Goal: Information Seeking & Learning: Understand process/instructions

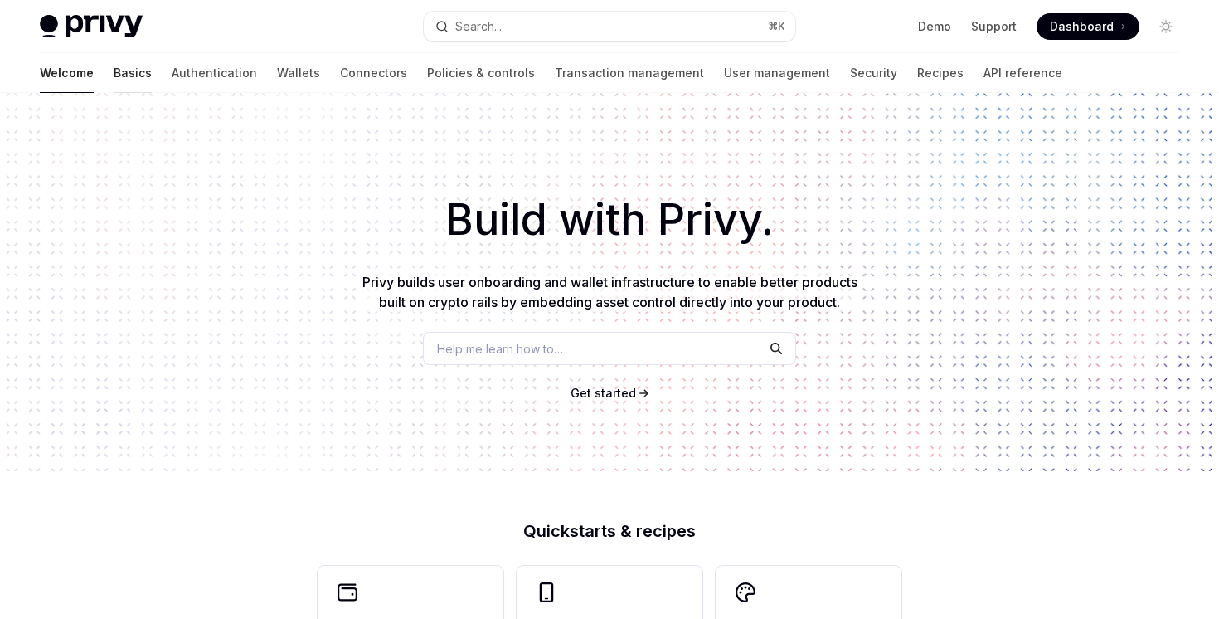
click at [114, 82] on link "Basics" at bounding box center [133, 73] width 38 height 40
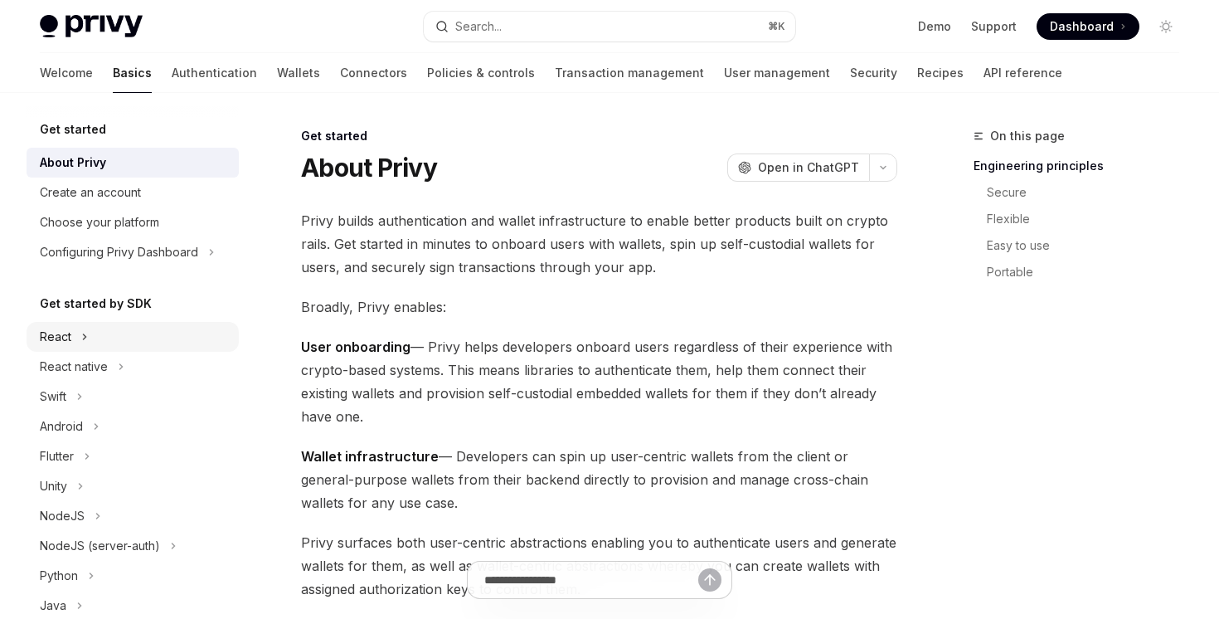
click at [102, 344] on button "React" at bounding box center [133, 337] width 212 height 30
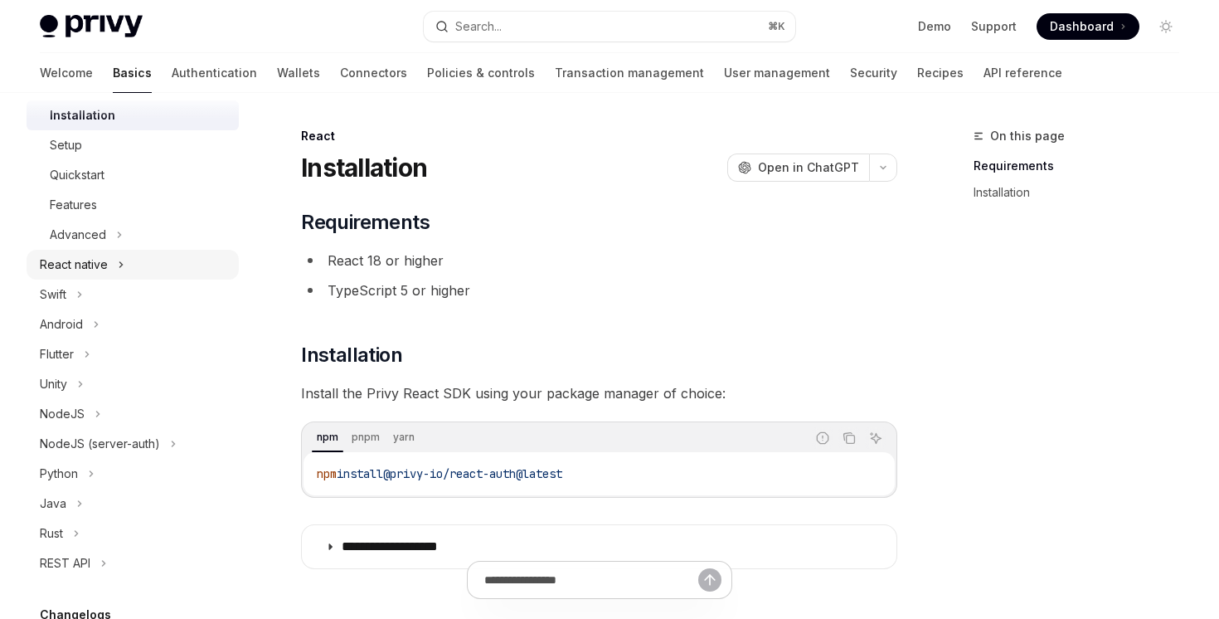
scroll to position [473, 0]
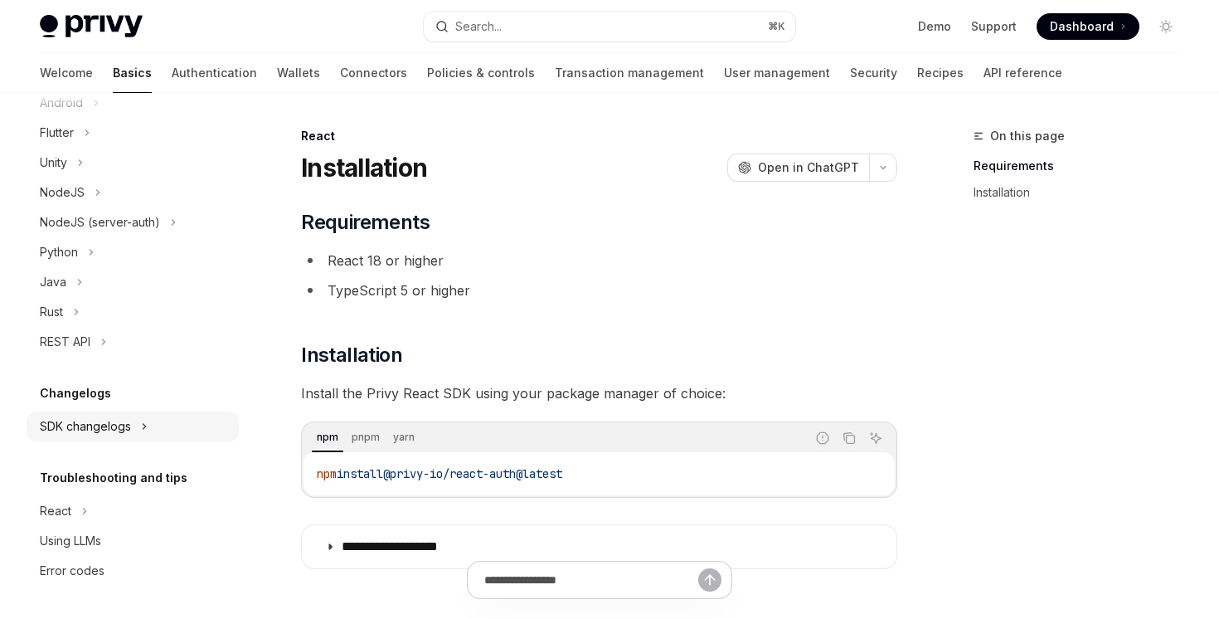
click at [109, 435] on div "SDK changelogs" at bounding box center [85, 426] width 91 height 20
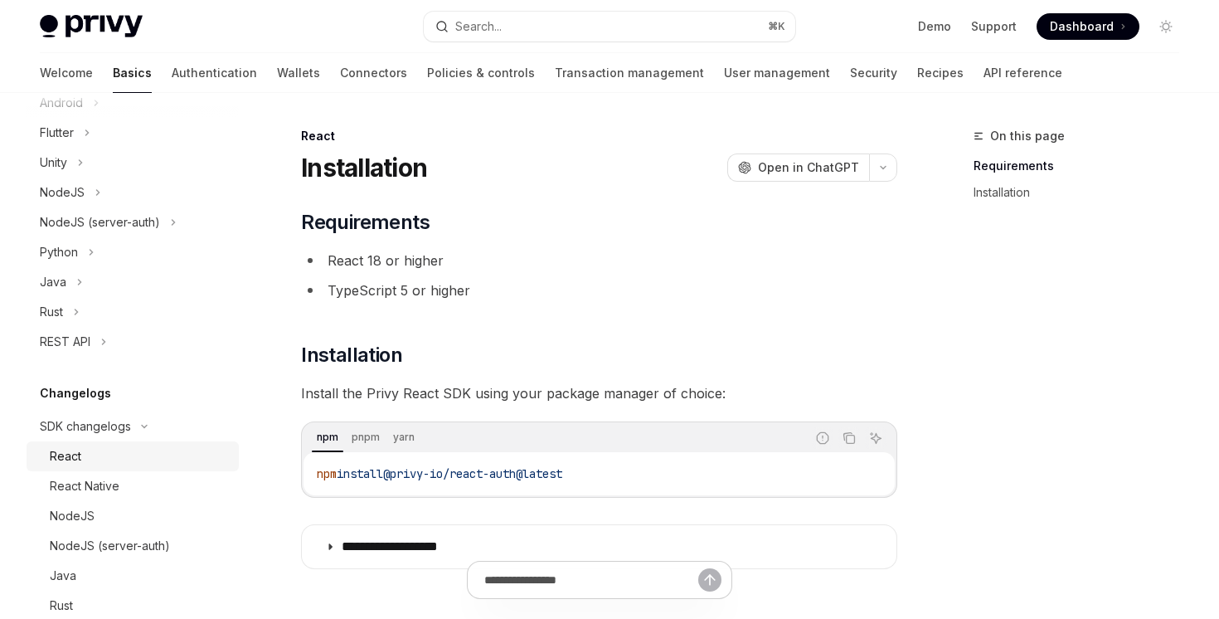
click at [107, 456] on div "React" at bounding box center [139, 456] width 179 height 20
click at [129, 492] on div "React Native" at bounding box center [139, 486] width 179 height 20
click at [114, 453] on div "React" at bounding box center [139, 456] width 179 height 20
type textarea "*"
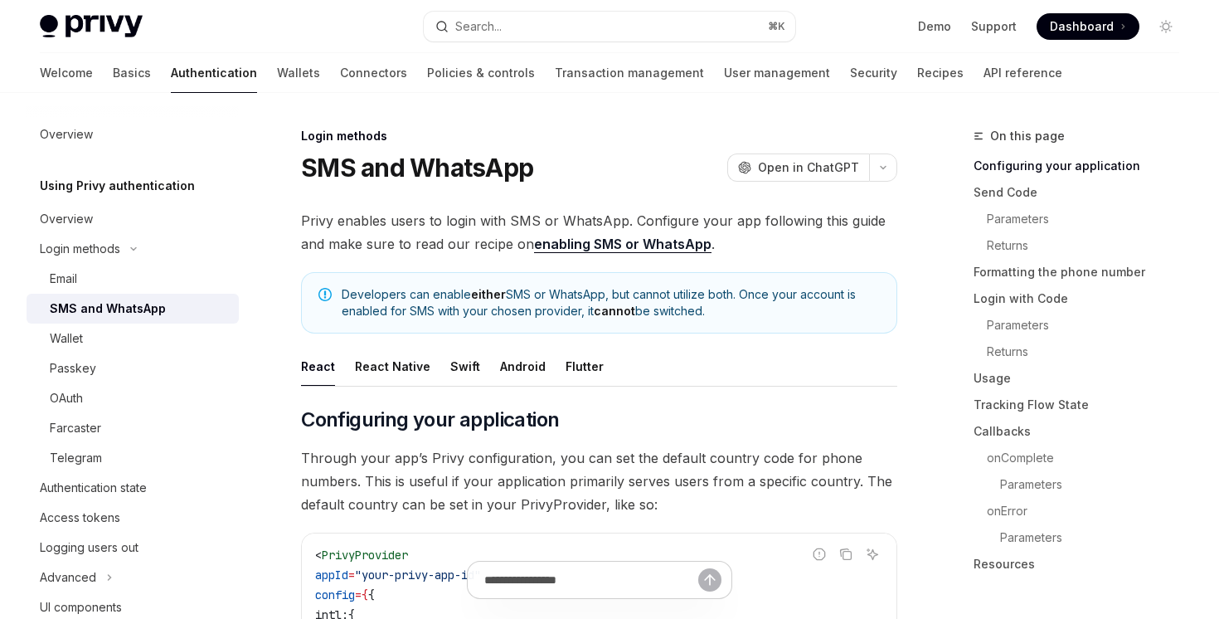
scroll to position [15, 0]
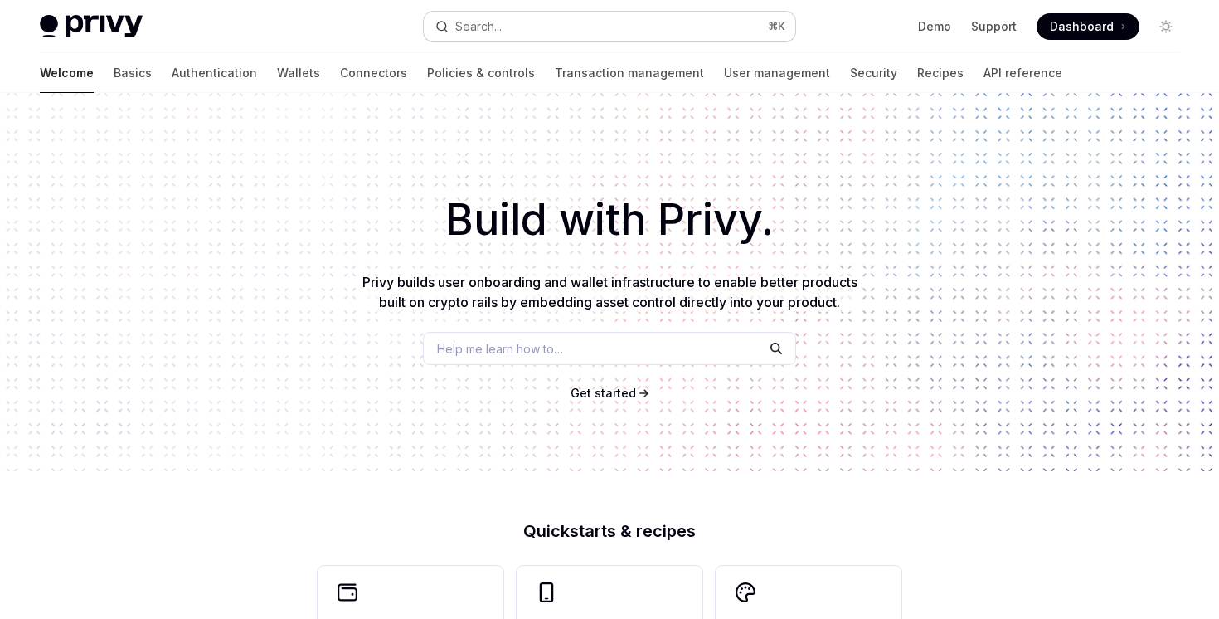
click at [636, 32] on button "Search... ⌘ K" at bounding box center [609, 27] width 371 height 30
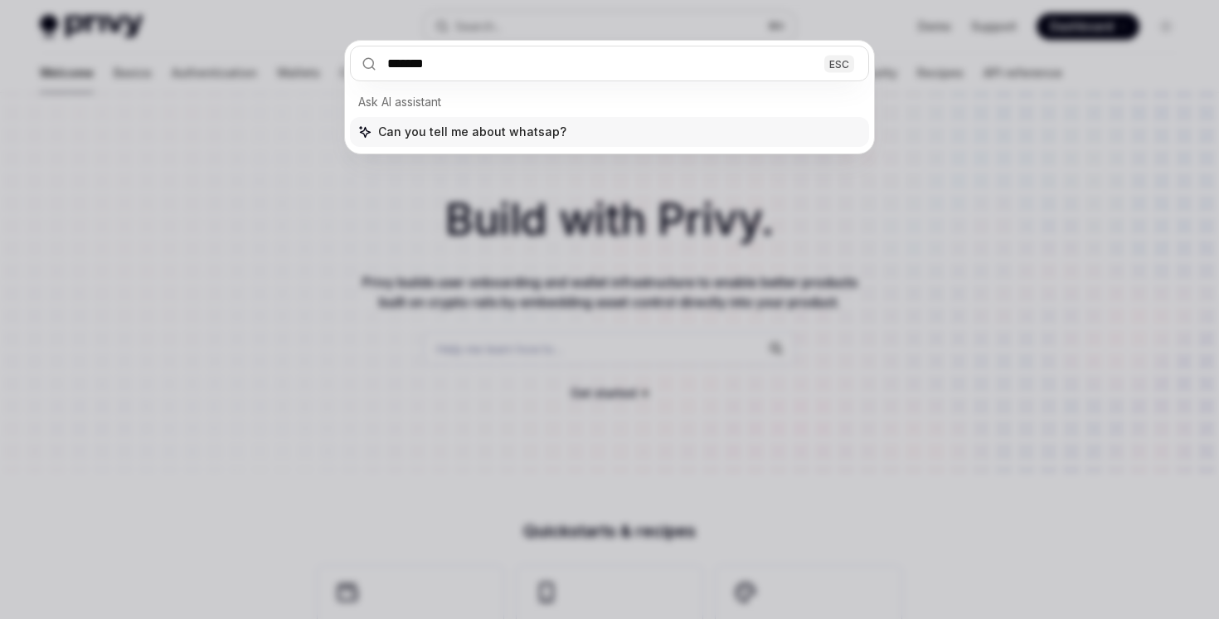
type input "********"
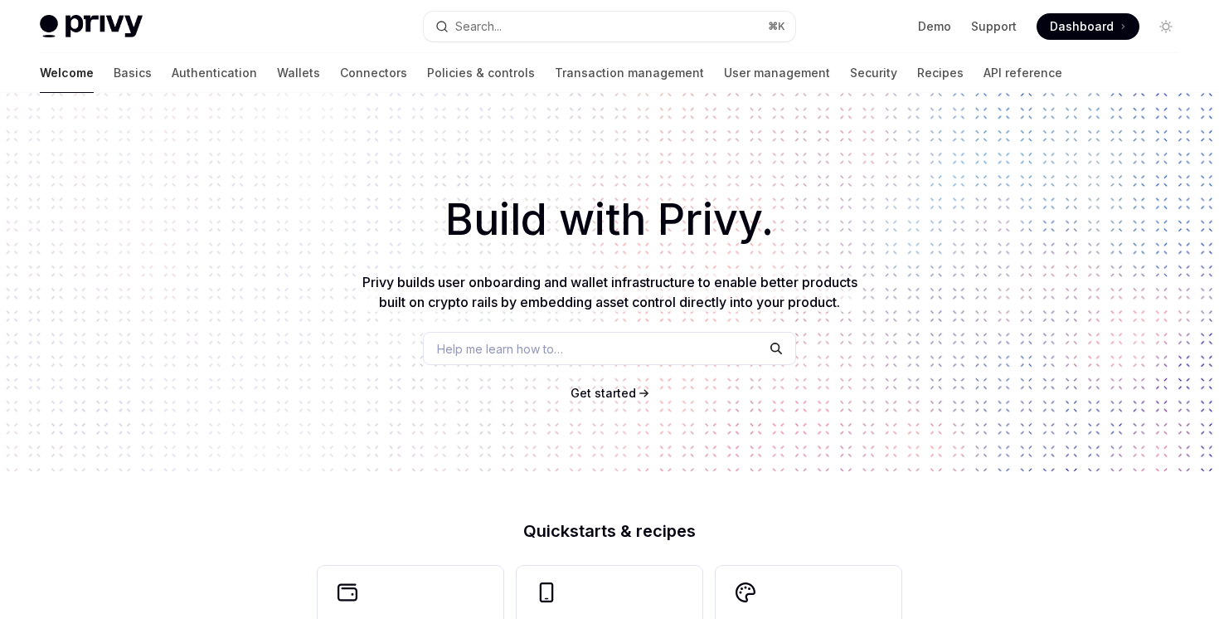
type textarea "*"
click at [484, 21] on div "Search..." at bounding box center [478, 27] width 46 height 20
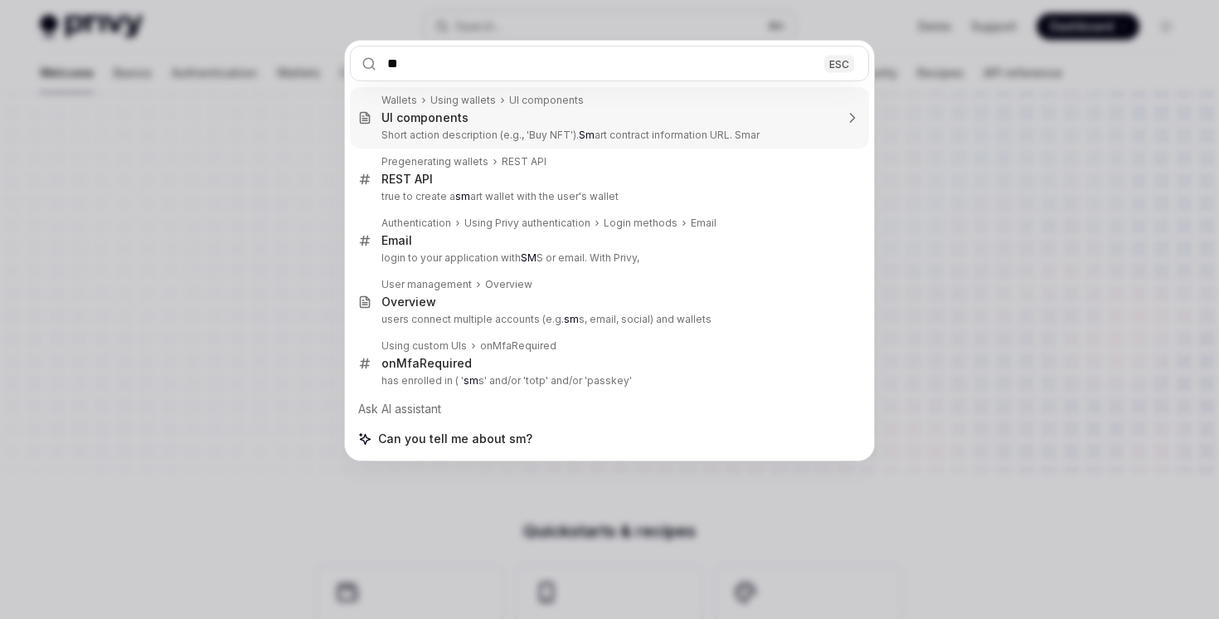
type input "*"
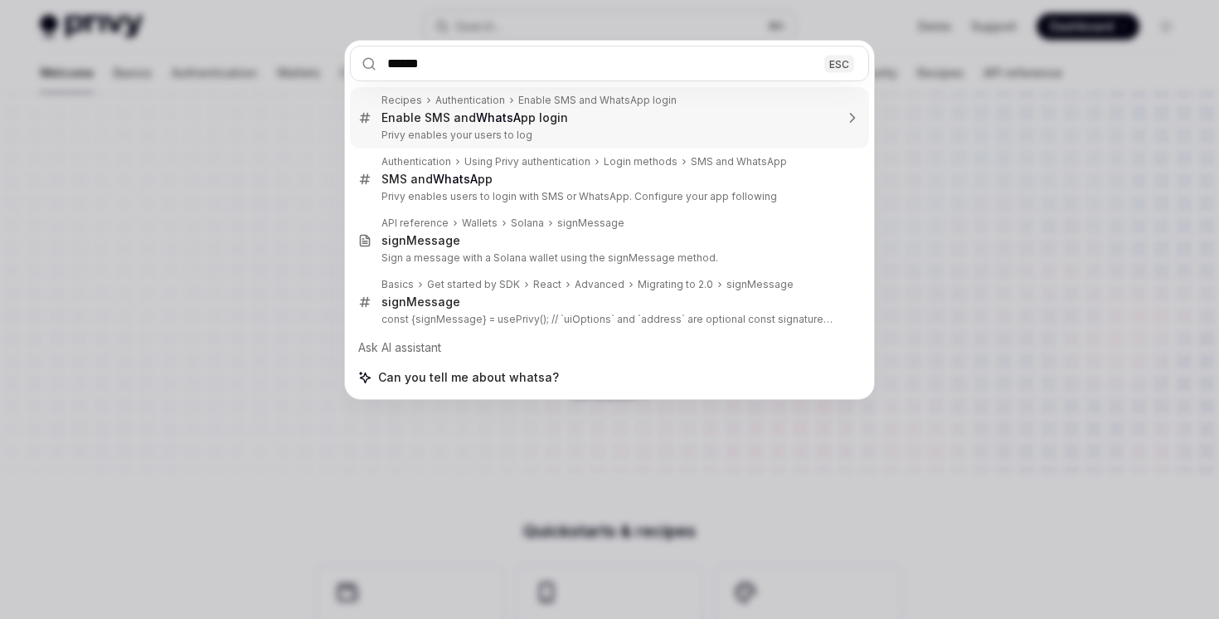
type input "*******"
type textarea "*"
type input "********"
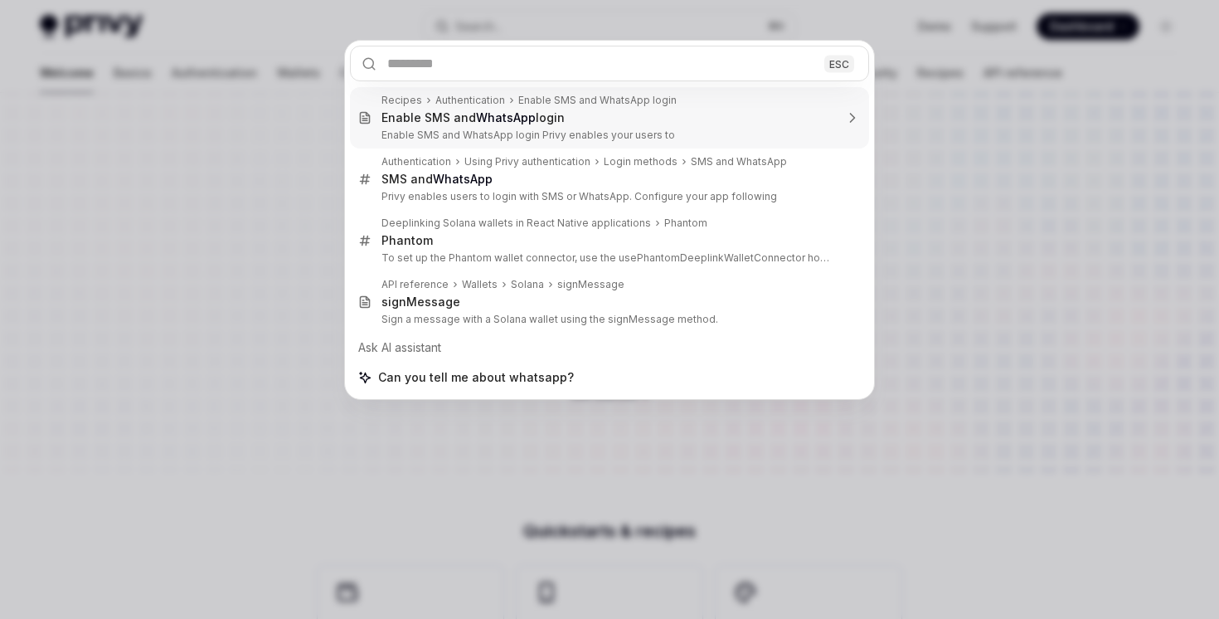
type textarea "*"
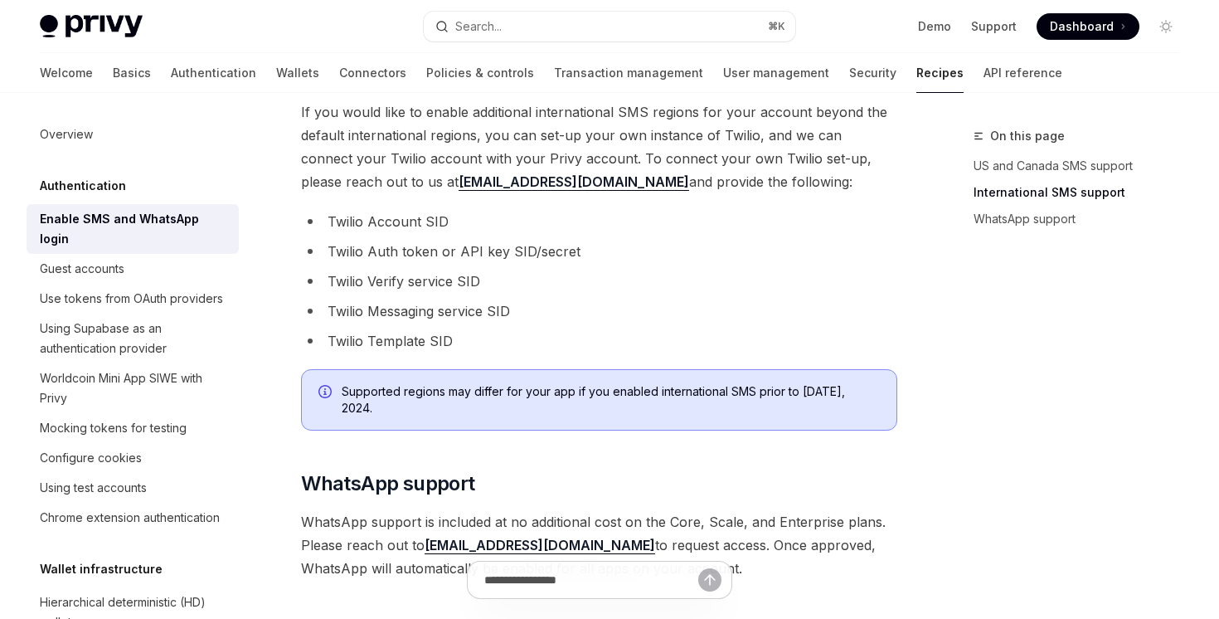
scroll to position [960, 0]
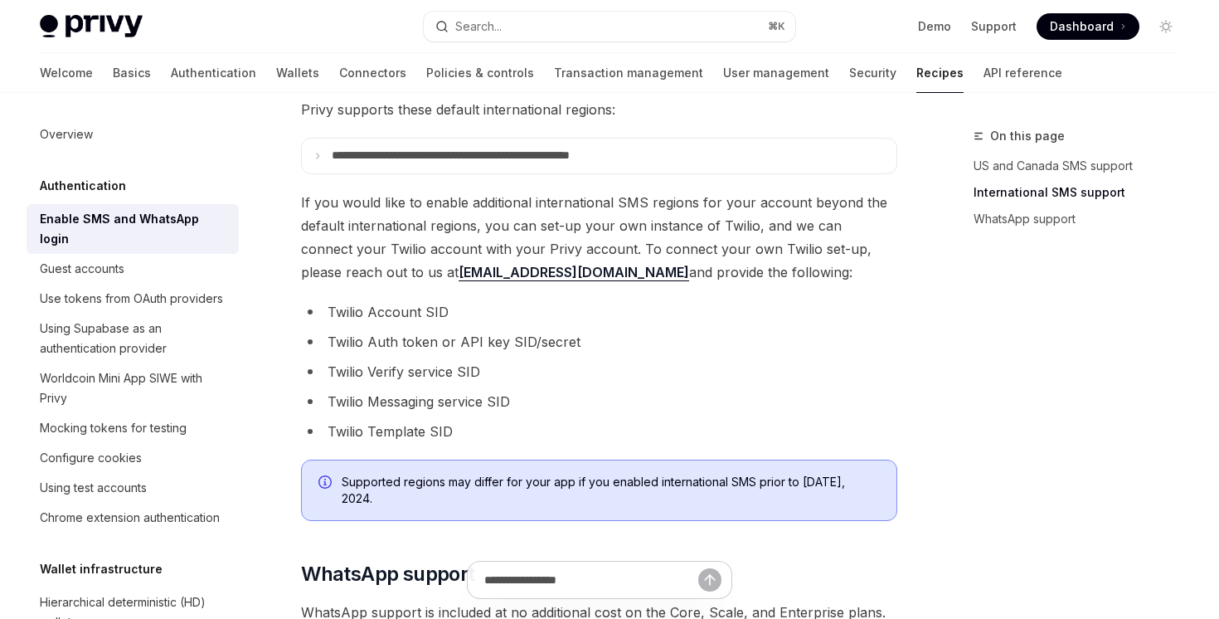
click at [526, 304] on li "Twilio Account SID" at bounding box center [599, 311] width 596 height 23
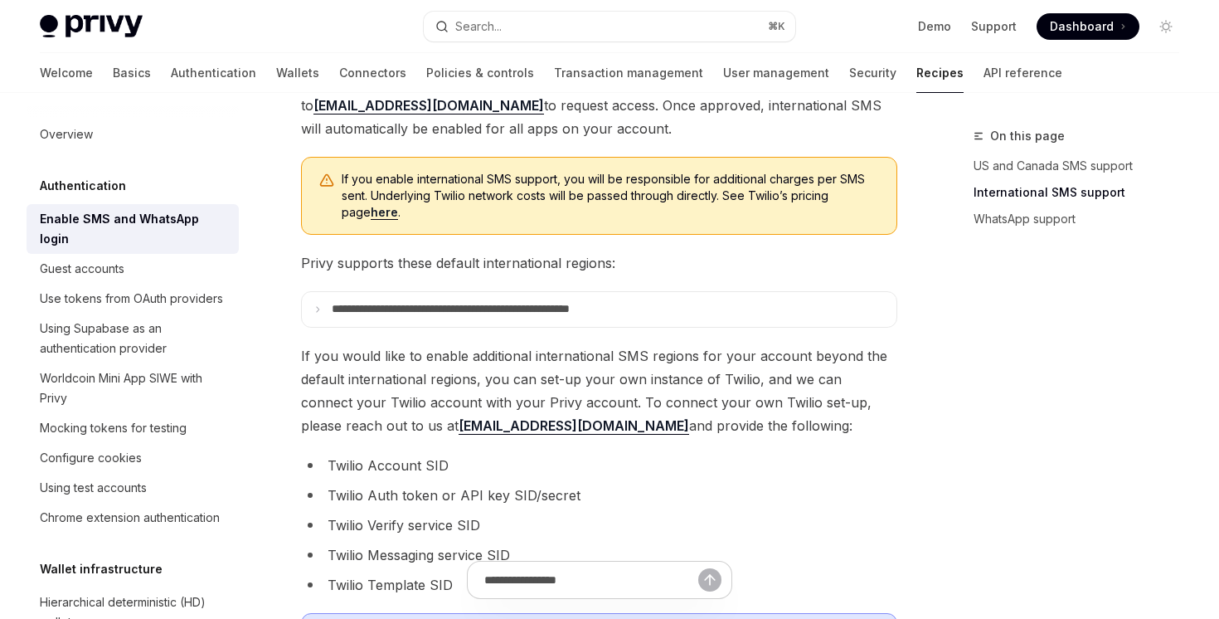
scroll to position [735, 0]
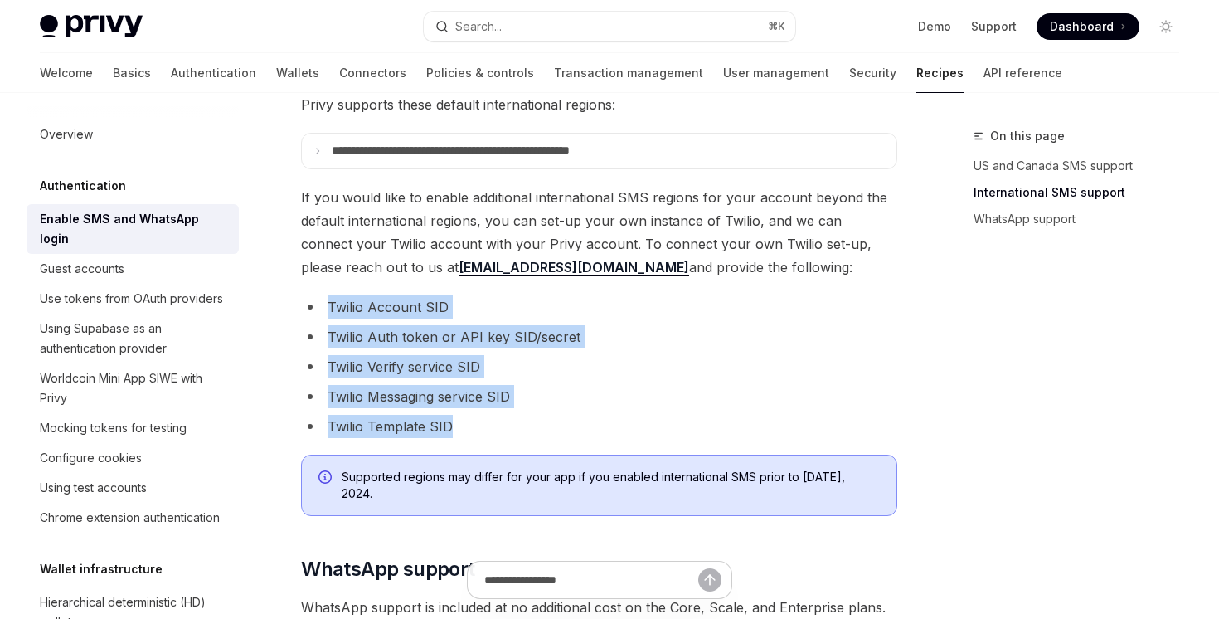
drag, startPoint x: 503, startPoint y: 430, endPoint x: 307, endPoint y: 301, distance: 234.6
click at [307, 301] on ul "Twilio Account [PERSON_NAME] Auth token or API key SID/secret Twilio Verify ser…" at bounding box center [599, 366] width 596 height 143
copy ul "Twilio Account [PERSON_NAME] Auth token or API key SID/secret Twilio Verify ser…"
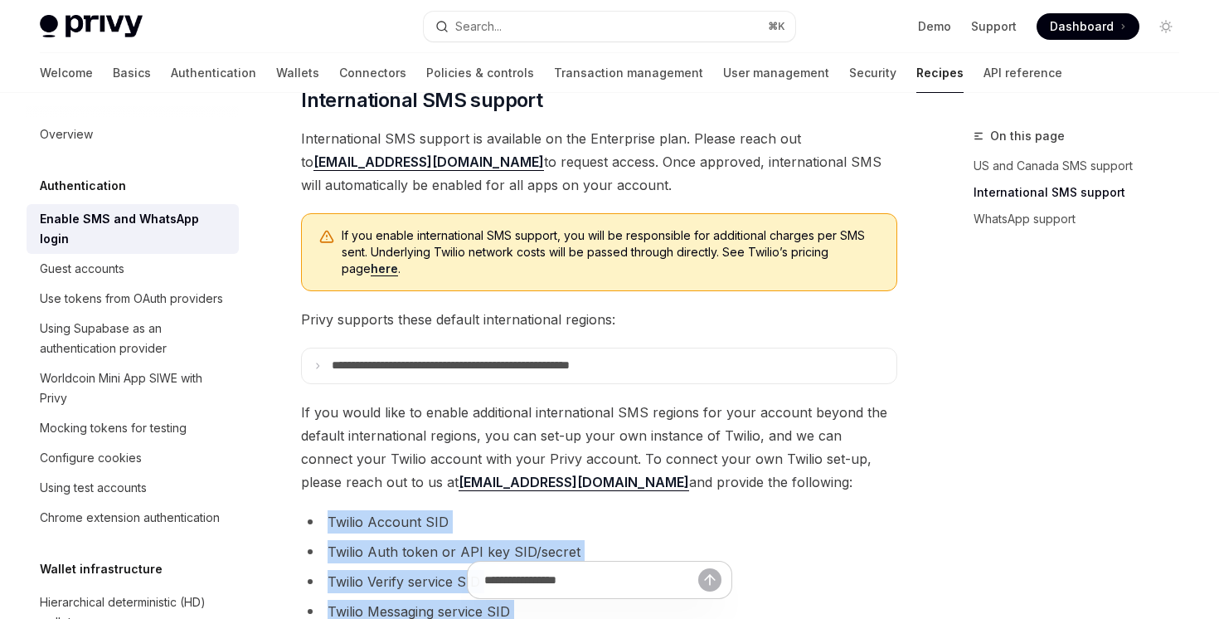
scroll to position [503, 0]
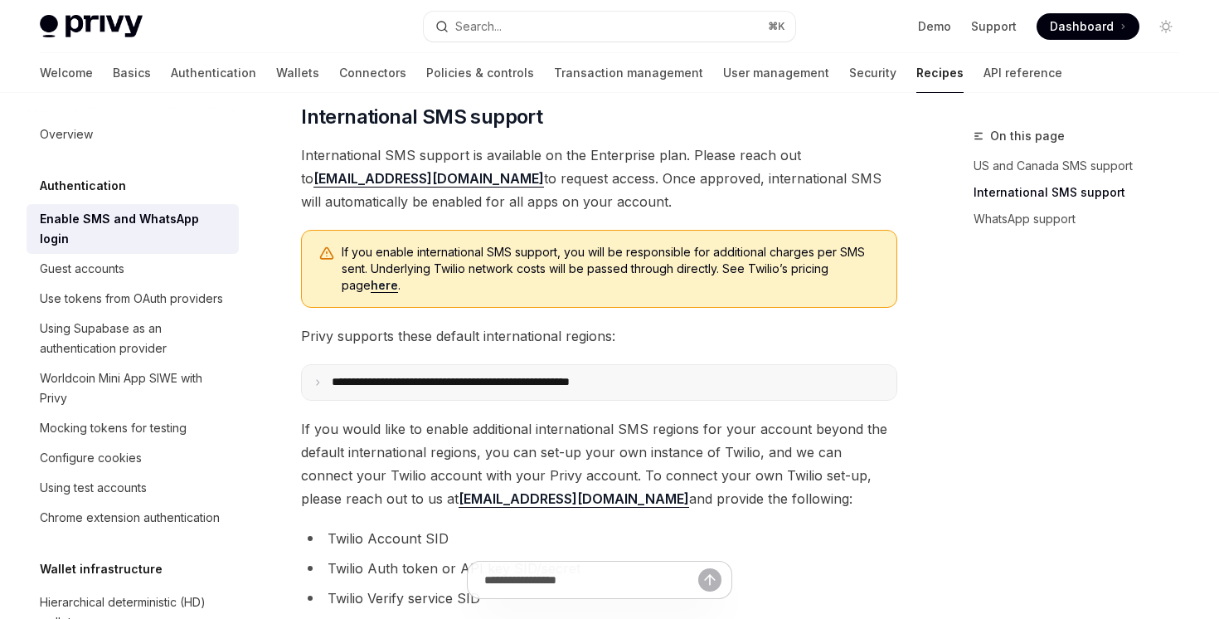
click at [341, 383] on p "**********" at bounding box center [486, 382] width 308 height 15
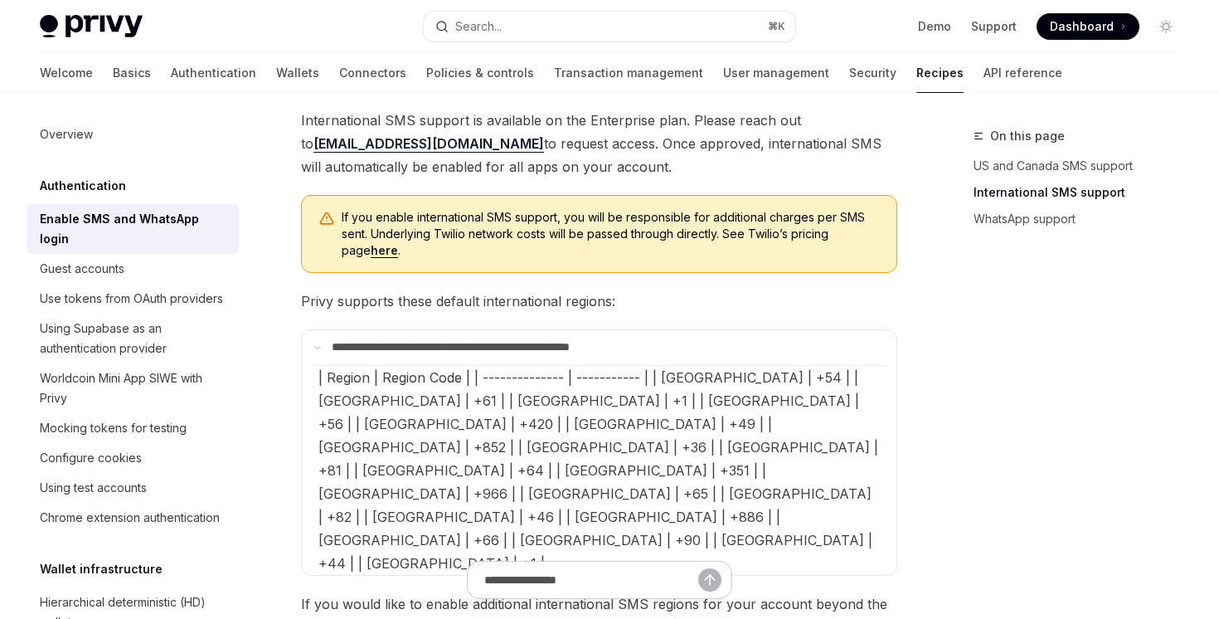
scroll to position [587, 0]
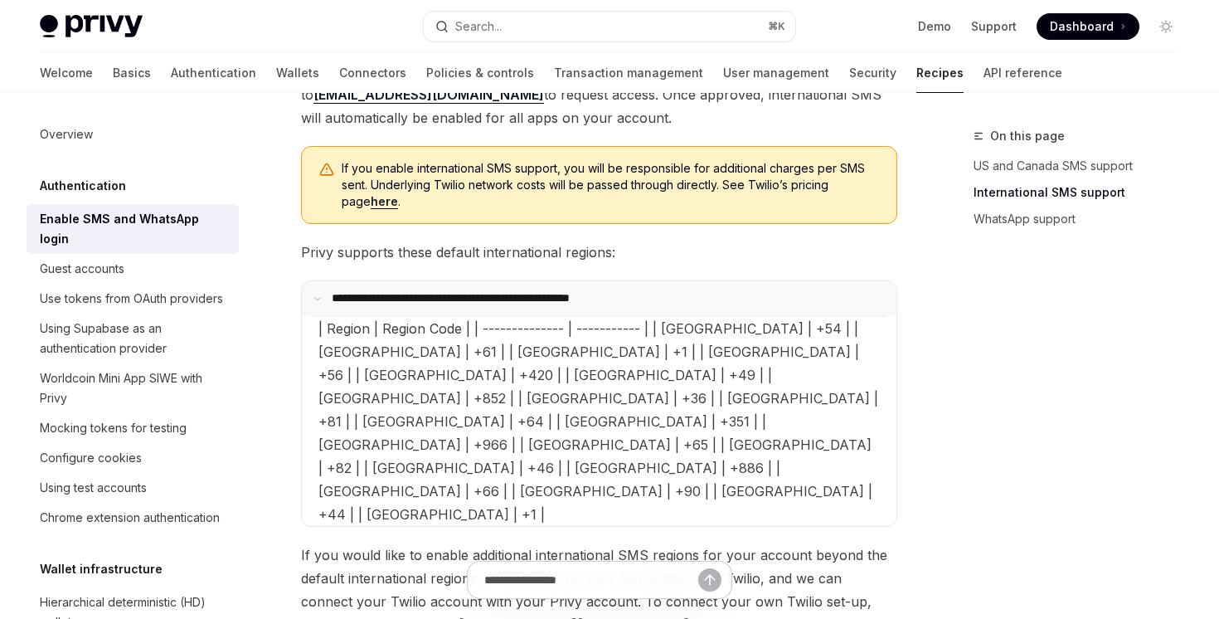
click at [377, 305] on summary "**********" at bounding box center [599, 298] width 595 height 35
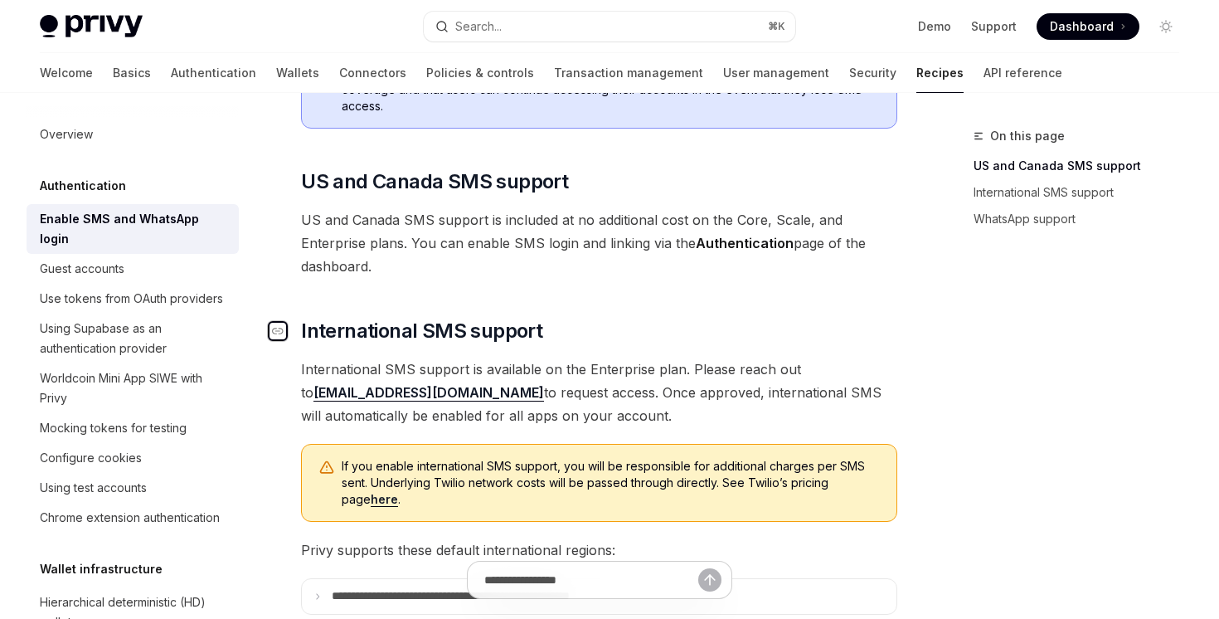
click at [279, 333] on icon "Navigate to header" at bounding box center [278, 331] width 12 height 10
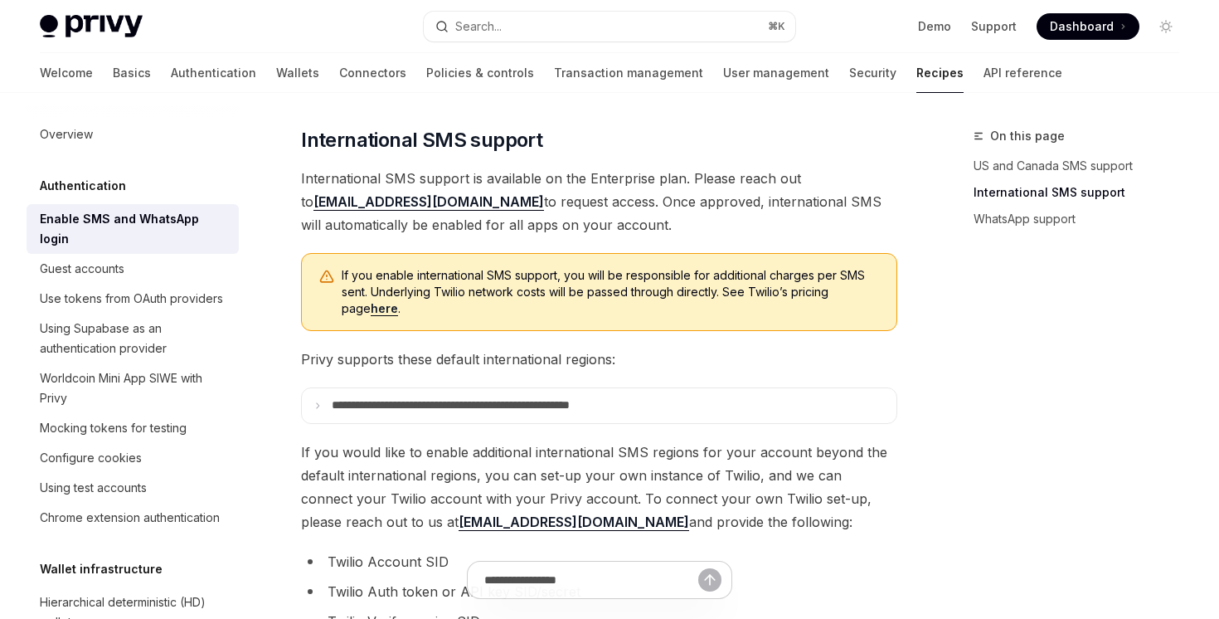
scroll to position [481, 0]
click at [376, 409] on p "**********" at bounding box center [486, 404] width 308 height 15
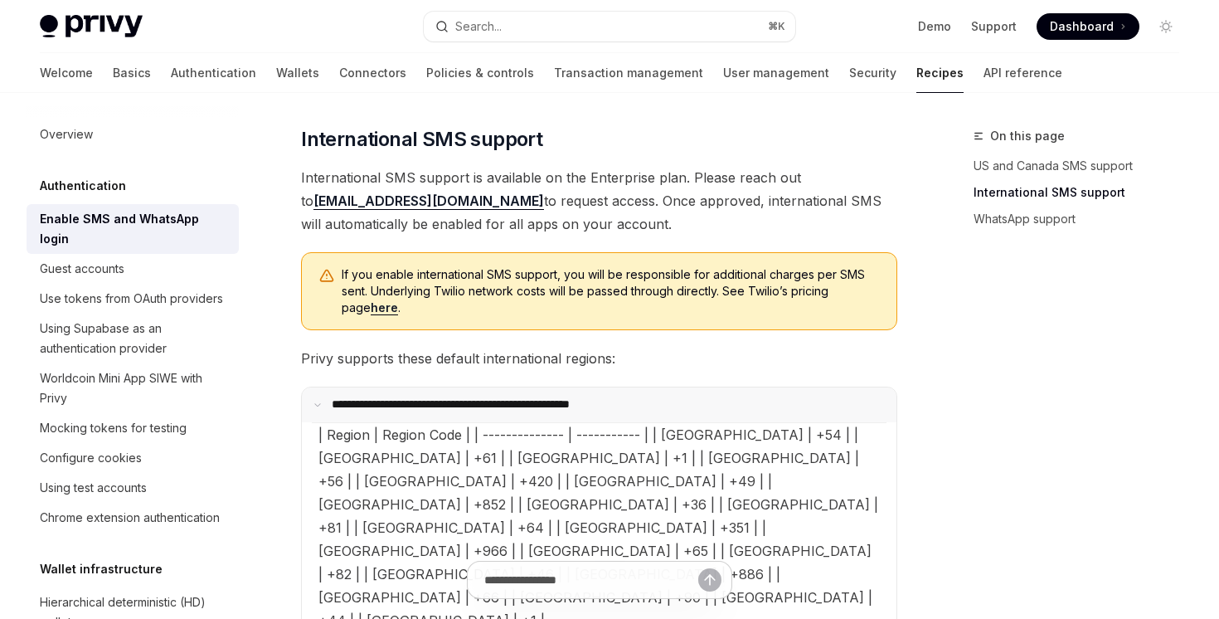
click at [376, 409] on p "**********" at bounding box center [483, 404] width 302 height 15
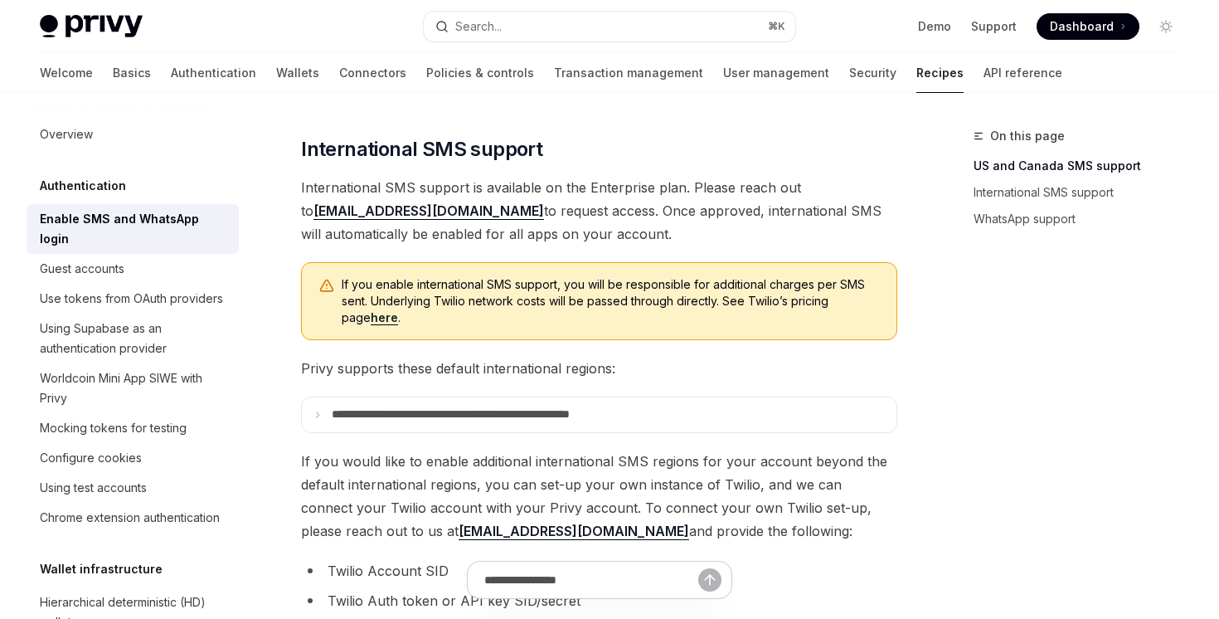
scroll to position [459, 0]
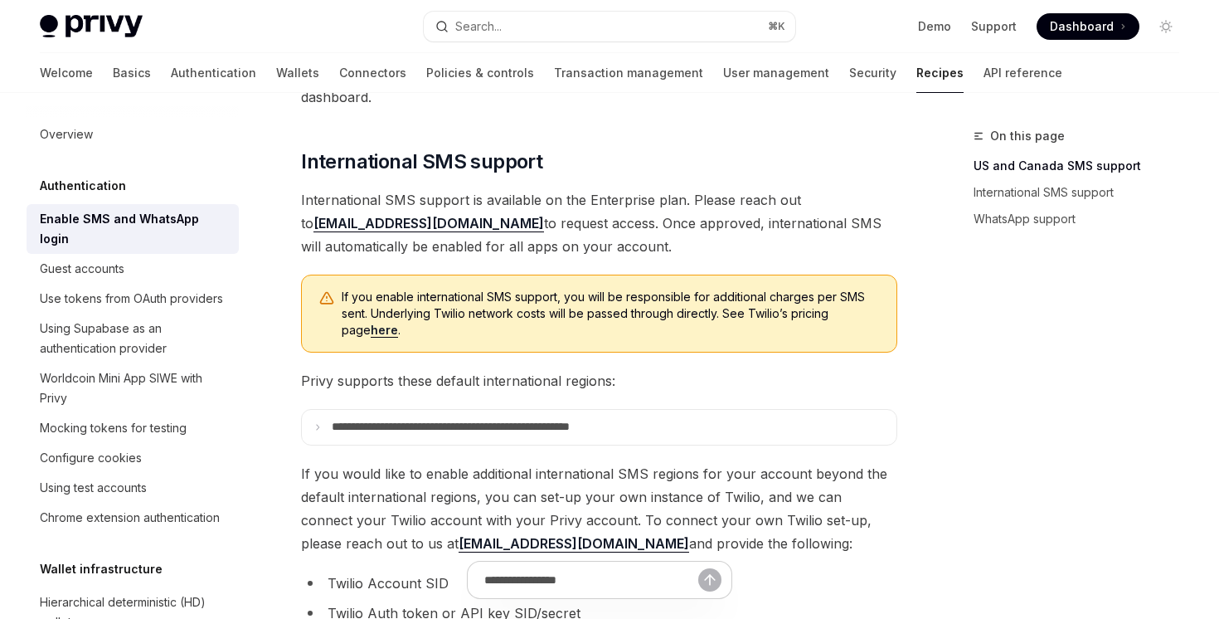
click at [371, 338] on link "here" at bounding box center [384, 330] width 27 height 15
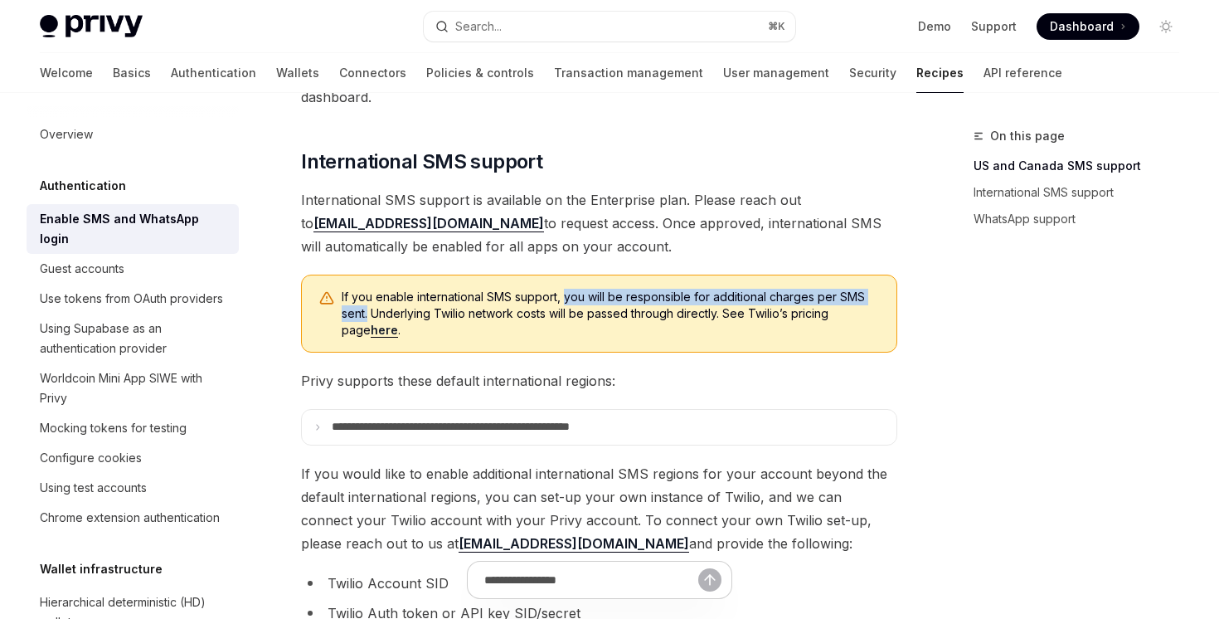
drag, startPoint x: 565, startPoint y: 298, endPoint x: 369, endPoint y: 310, distance: 196.1
click at [369, 310] on span "If you enable international SMS support, you will be responsible for additional…" at bounding box center [611, 314] width 538 height 50
copy span "you will be responsible for additional charges per SMS sent."
